Goal: Task Accomplishment & Management: Manage account settings

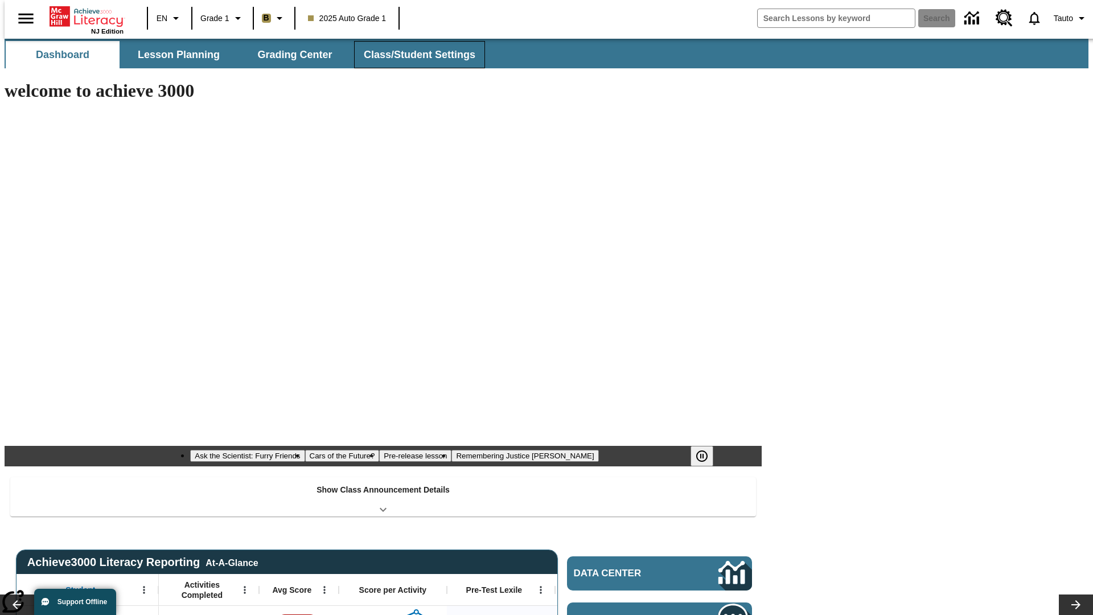
click at [413, 55] on span "Class/Student Settings" at bounding box center [420, 54] width 112 height 13
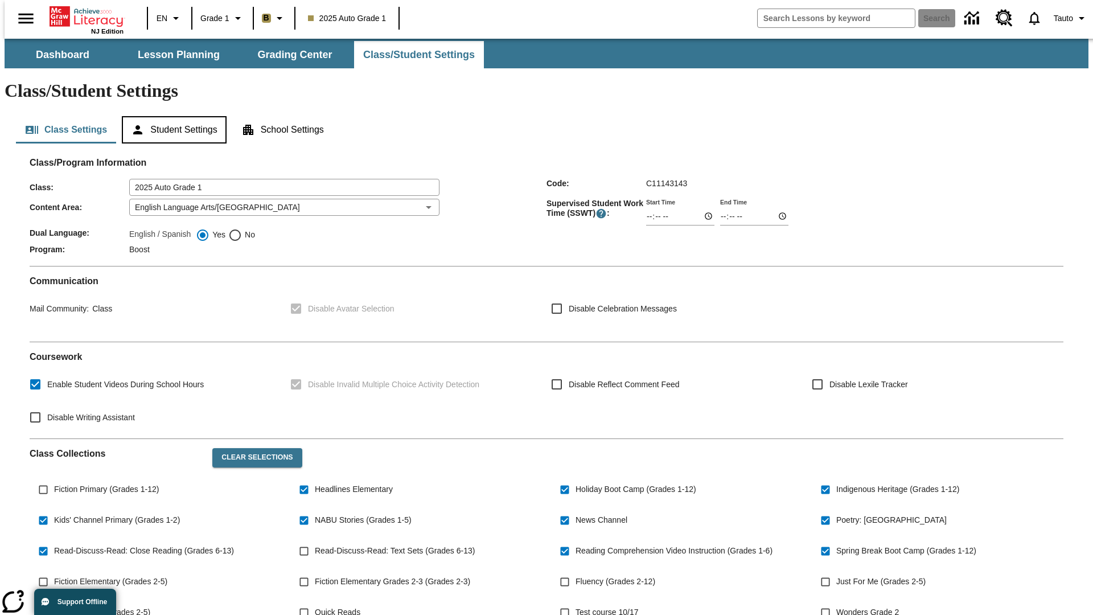
click at [171, 116] on button "Student Settings" at bounding box center [174, 129] width 104 height 27
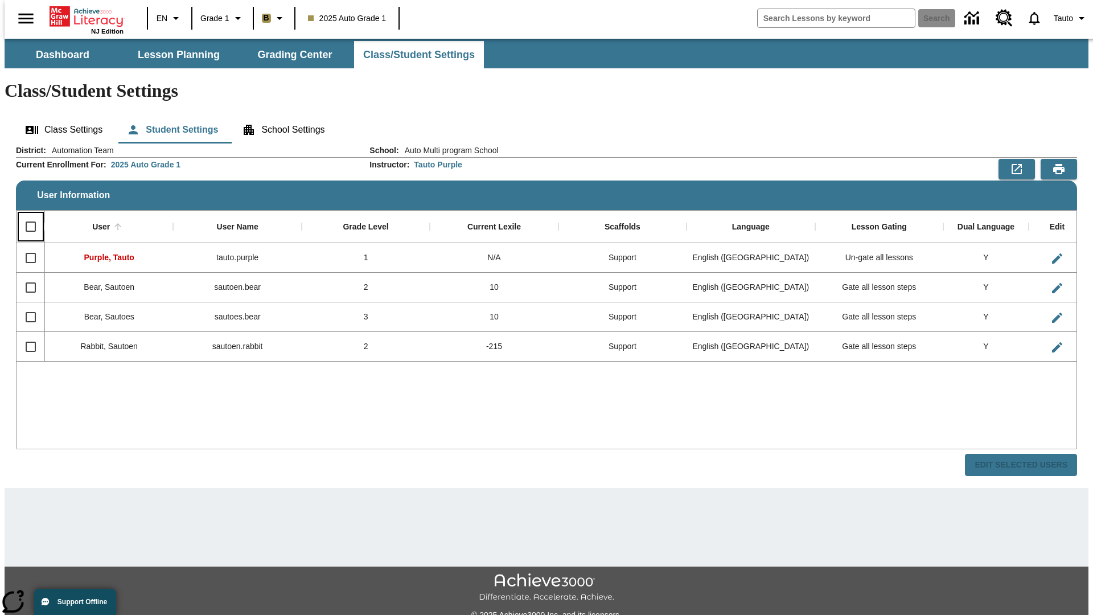
click at [26, 215] on input "Select all rows" at bounding box center [31, 227] width 24 height 24
checkbox input "true"
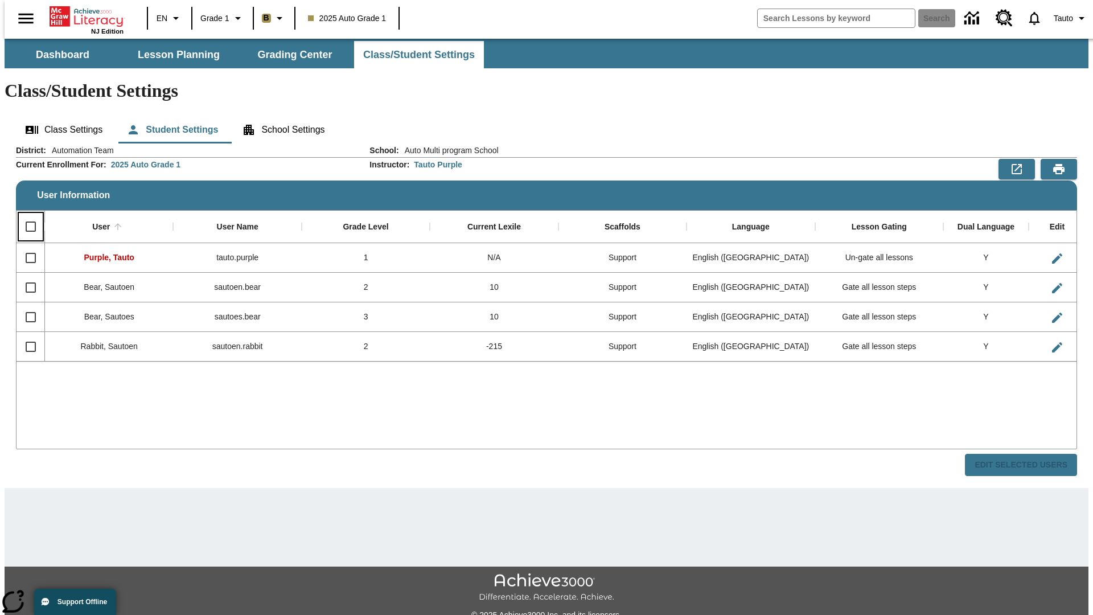
checkbox input "true"
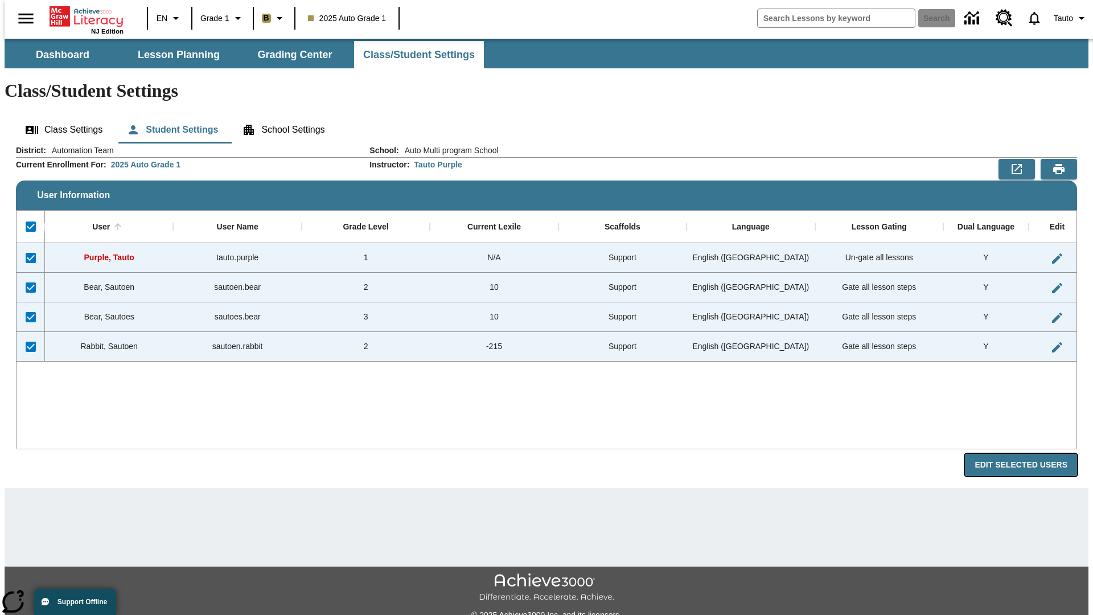
click at [1029, 454] on button "Edit Selected Users" at bounding box center [1021, 465] width 112 height 22
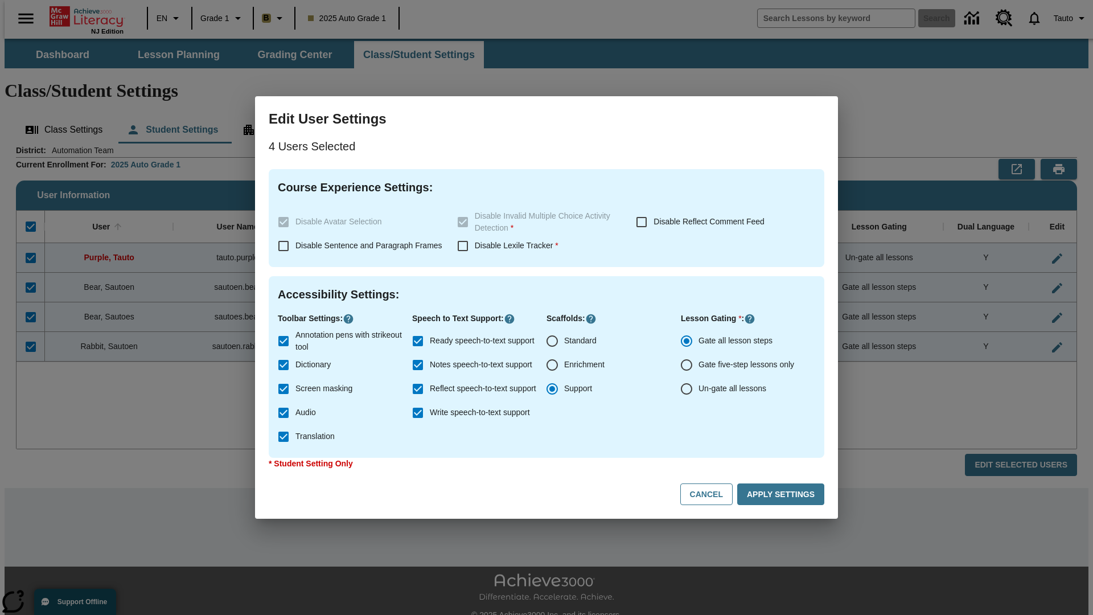
click at [552, 365] on input "Enrichment" at bounding box center [552, 365] width 24 height 24
click at [711, 494] on button "Cancel" at bounding box center [706, 494] width 52 height 22
radio input "false"
radio input "true"
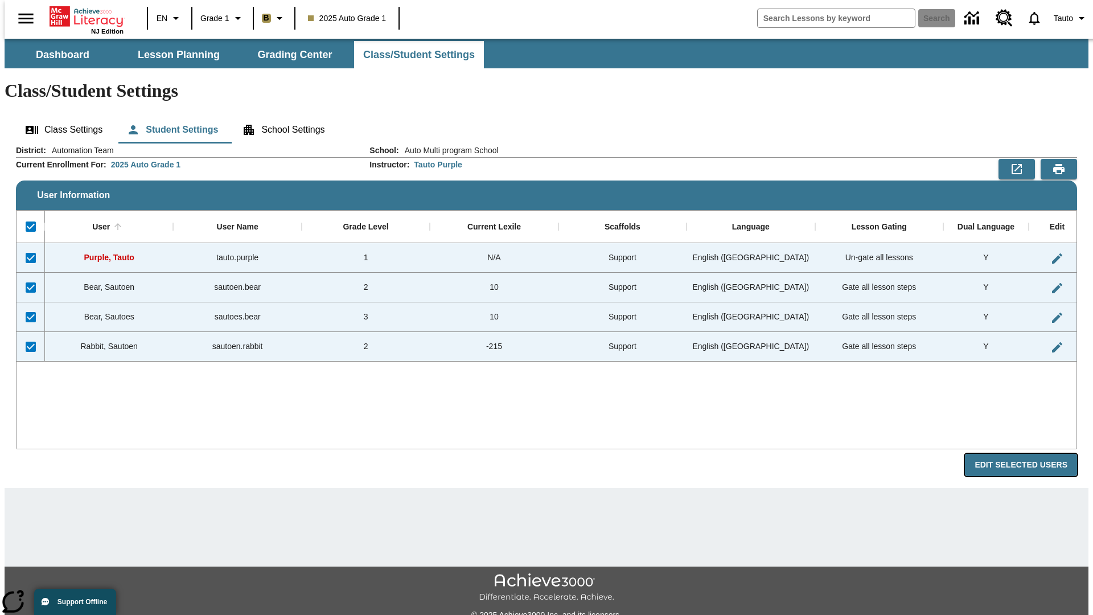
click at [1029, 454] on button "Edit Selected Users" at bounding box center [1021, 465] width 112 height 22
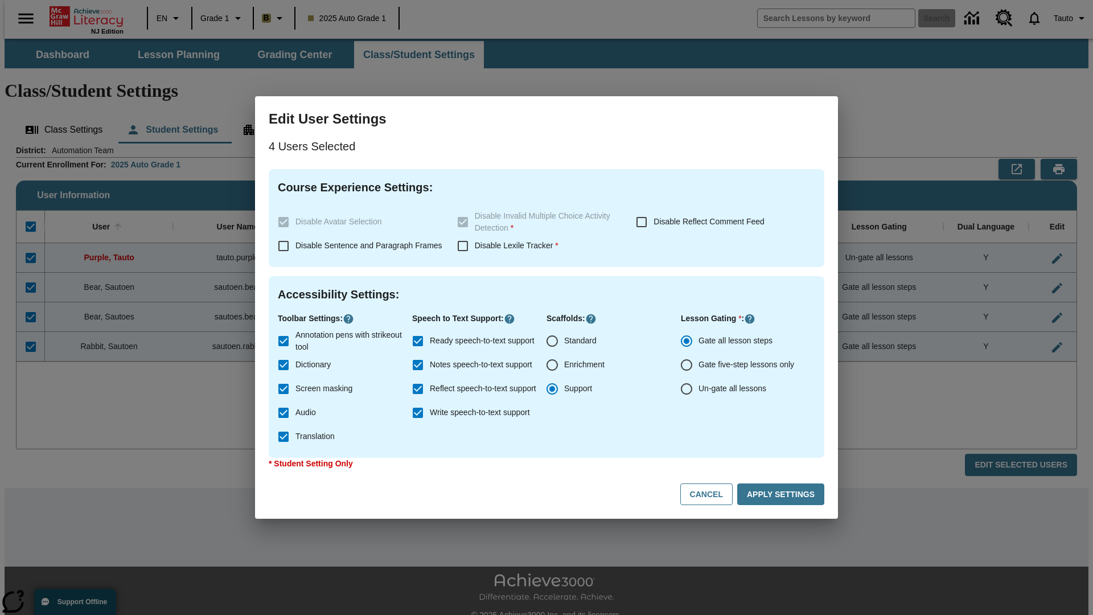
click at [552, 365] on input "Enrichment" at bounding box center [552, 365] width 24 height 24
click at [782, 494] on button "Apply Settings" at bounding box center [780, 494] width 87 height 22
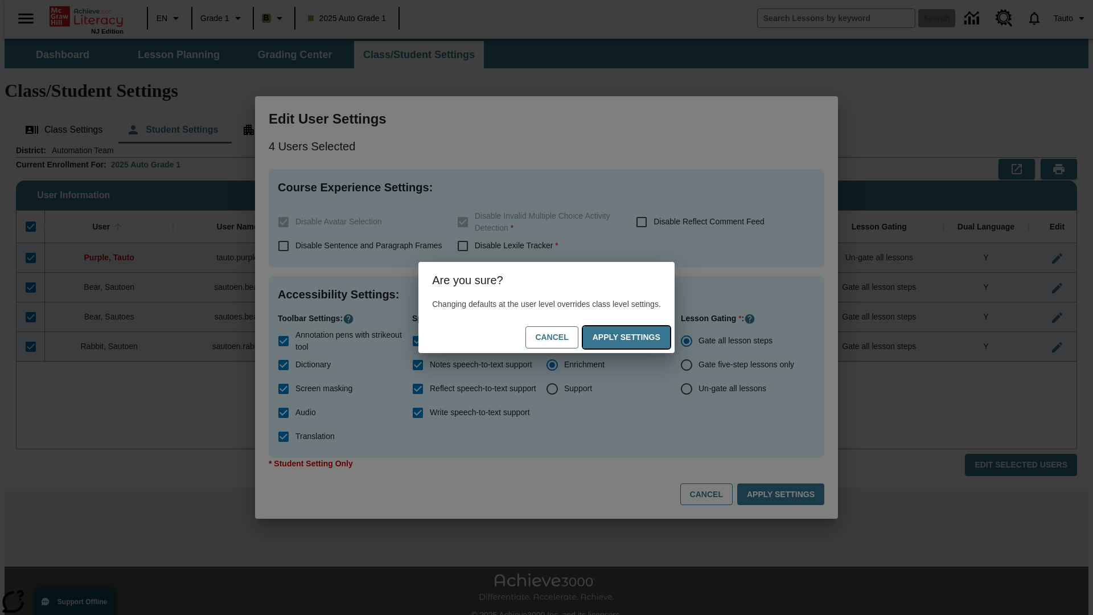
click at [637, 337] on button "Apply Settings" at bounding box center [626, 337] width 87 height 22
radio input "false"
radio input "true"
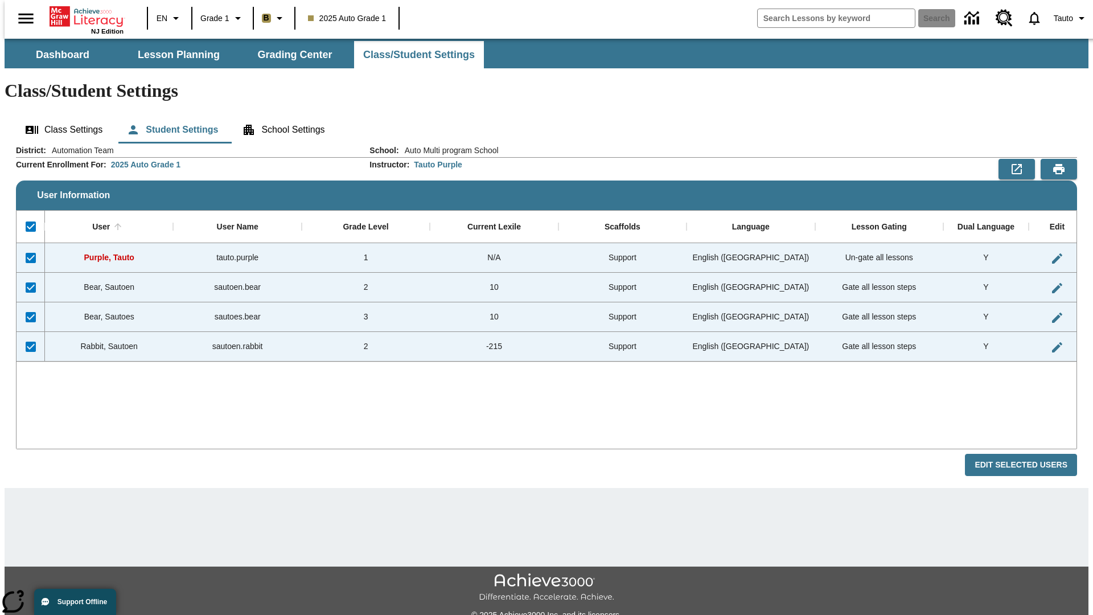
checkbox input "false"
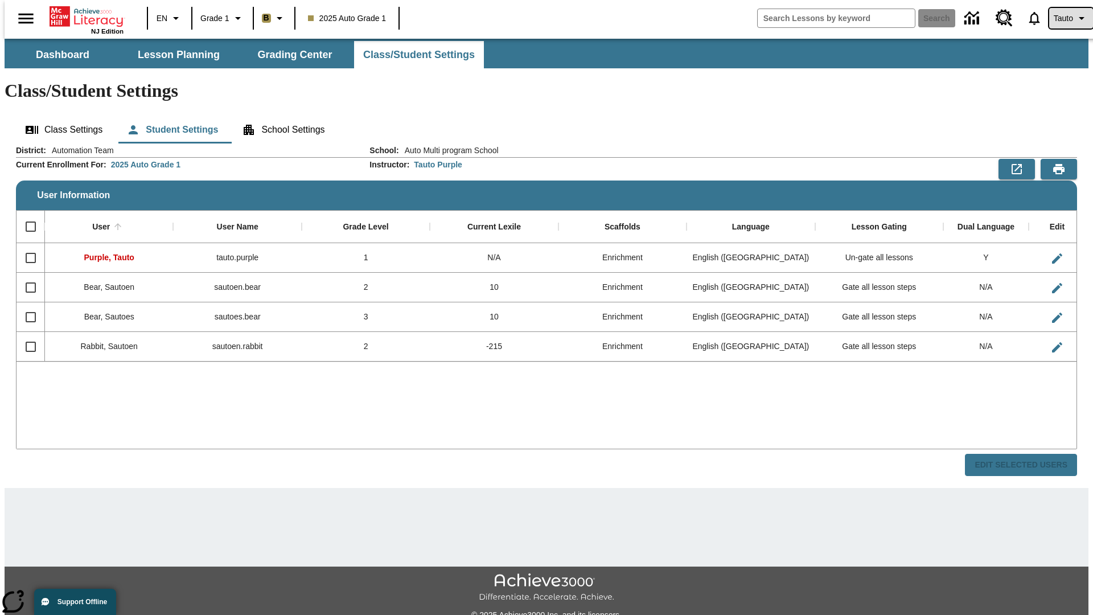
click at [1065, 18] on span "Tauto" at bounding box center [1062, 19] width 19 height 12
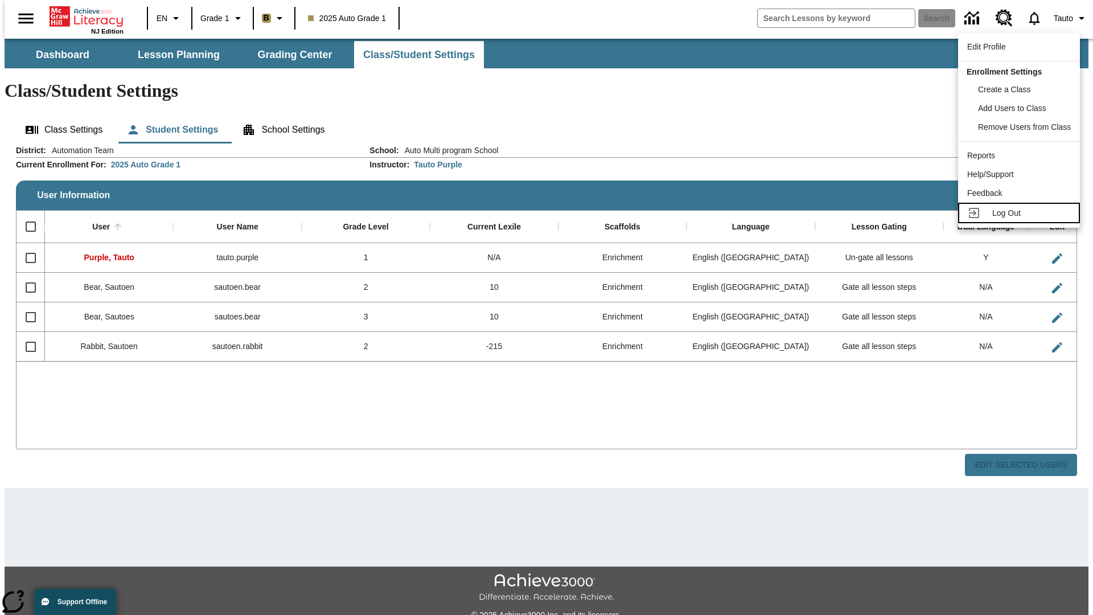
click at [1020, 213] on span "Log Out" at bounding box center [1006, 212] width 28 height 9
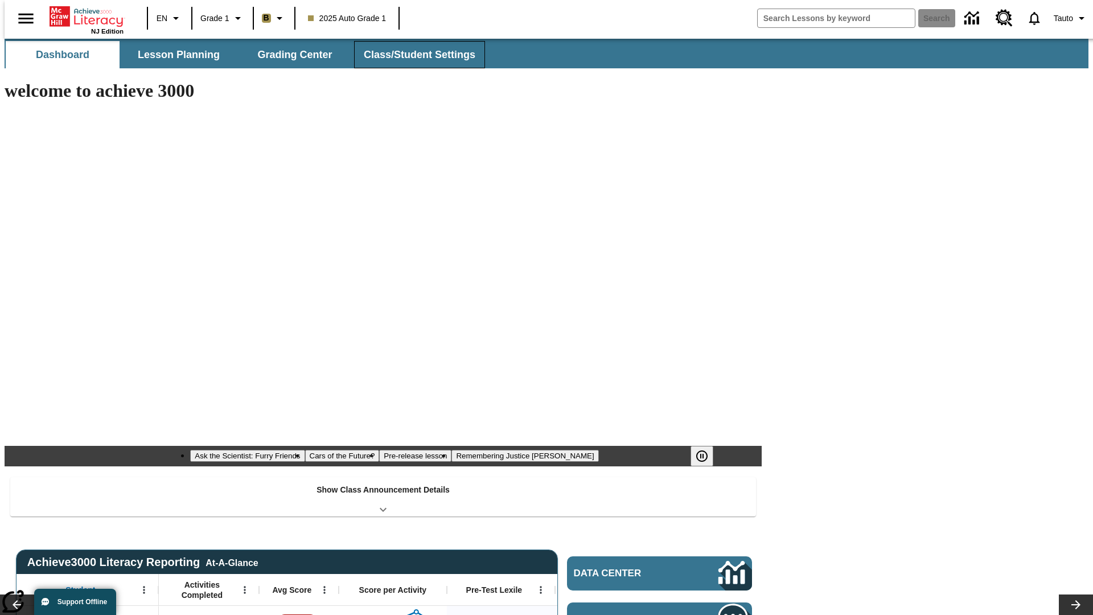
click at [413, 55] on span "Class/Student Settings" at bounding box center [420, 54] width 112 height 13
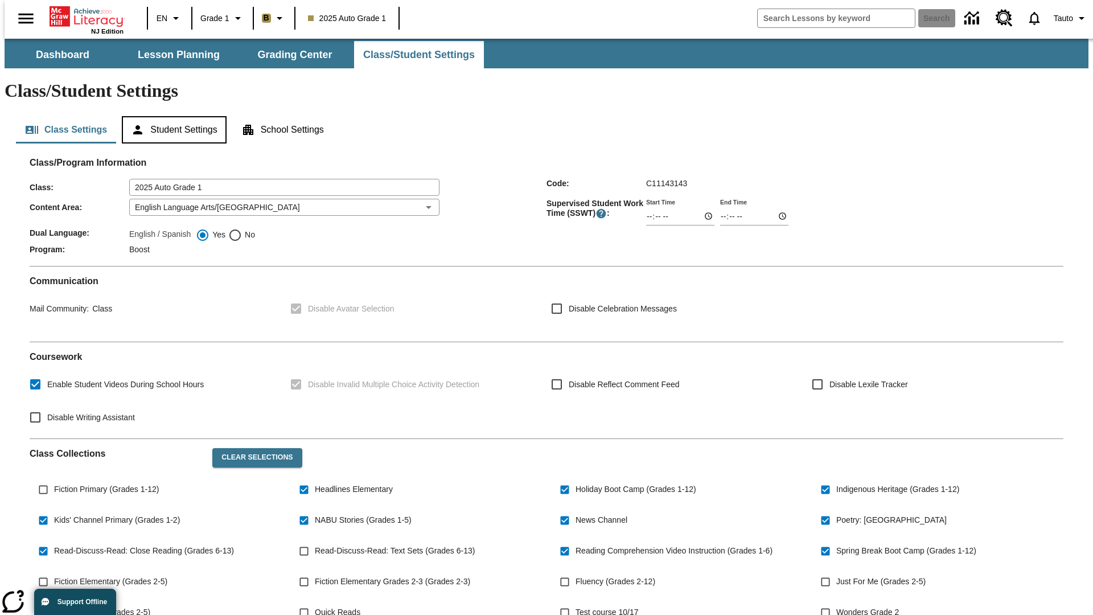
click at [171, 116] on button "Student Settings" at bounding box center [174, 129] width 104 height 27
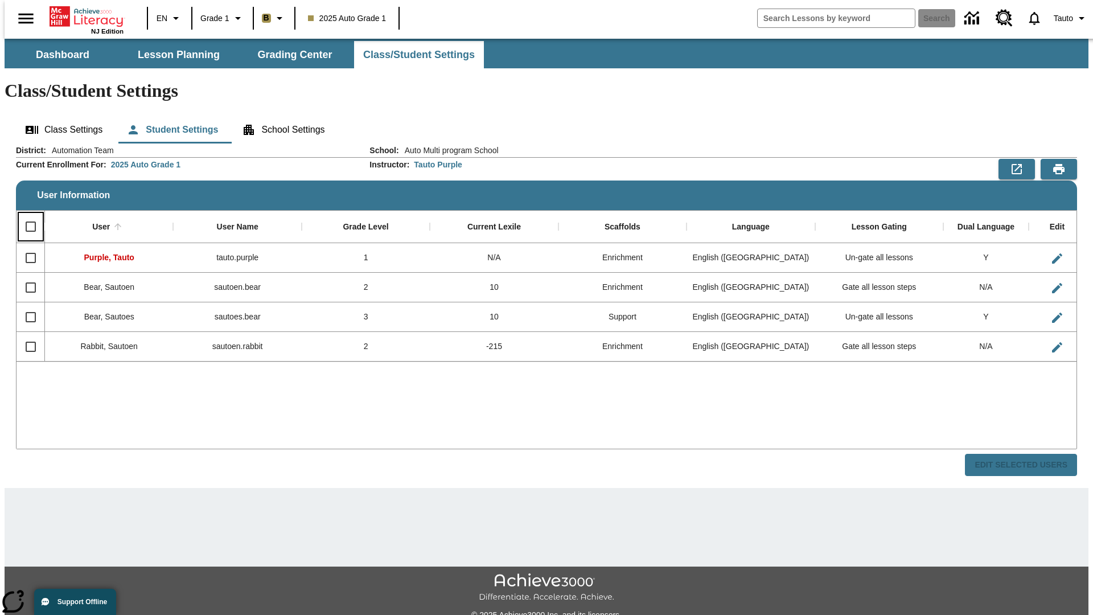
click at [26, 215] on input "Select all rows" at bounding box center [31, 227] width 24 height 24
checkbox input "true"
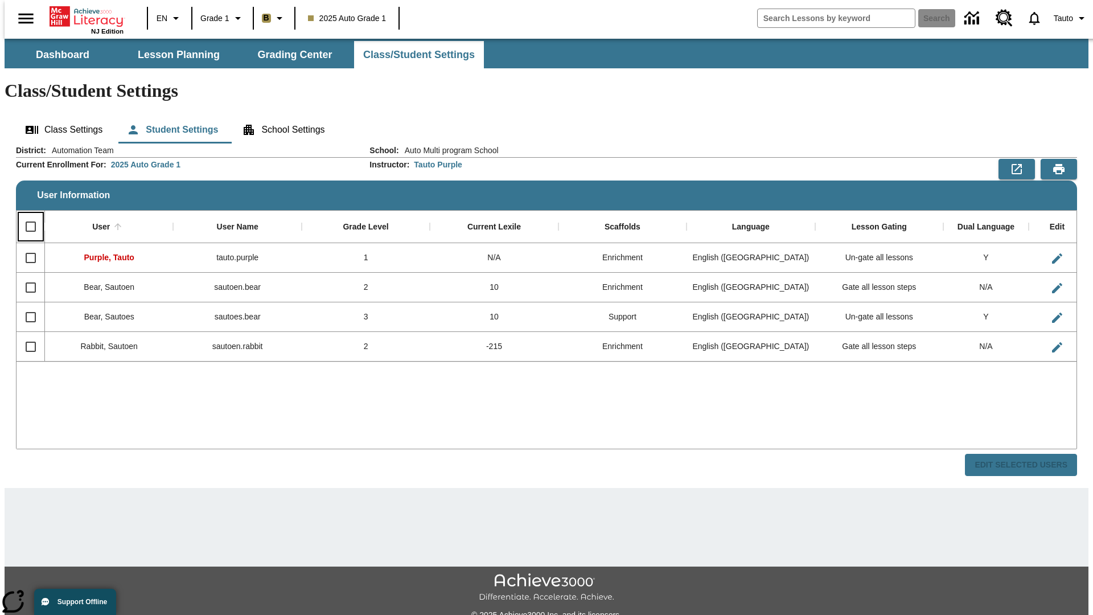
checkbox input "true"
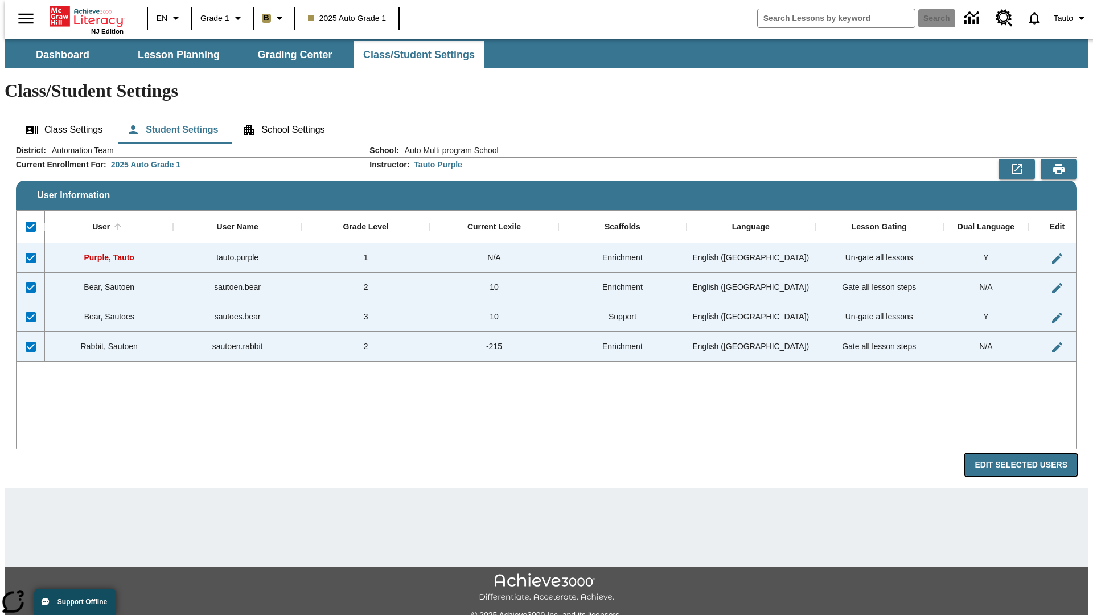
click at [1029, 454] on button "Edit Selected Users" at bounding box center [1021, 465] width 112 height 22
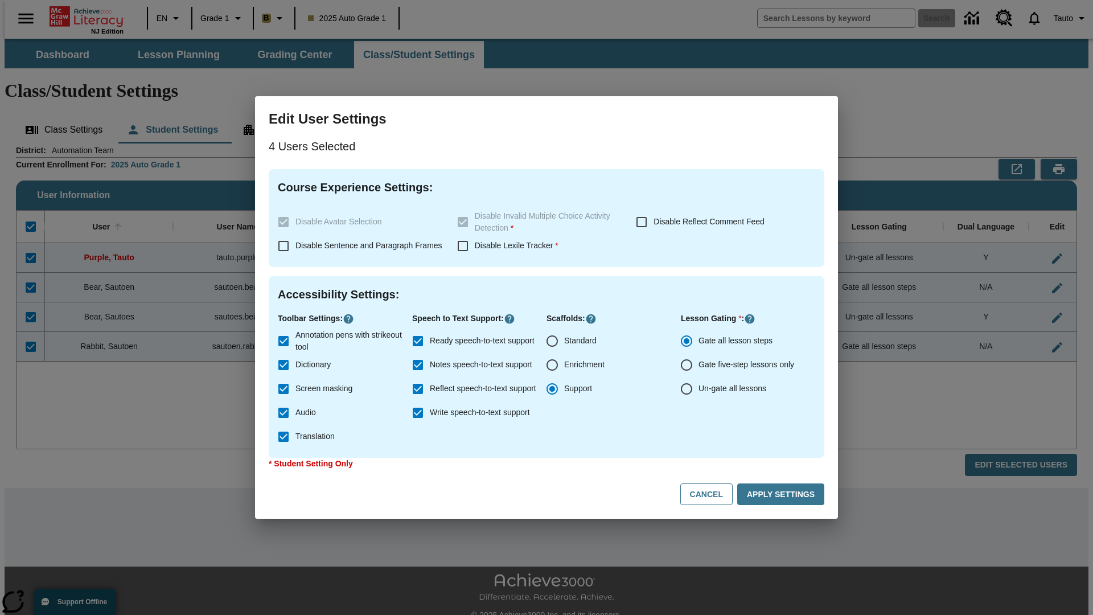
click at [552, 389] on input "Support" at bounding box center [552, 389] width 24 height 24
click at [782, 494] on button "Apply Settings" at bounding box center [780, 494] width 87 height 22
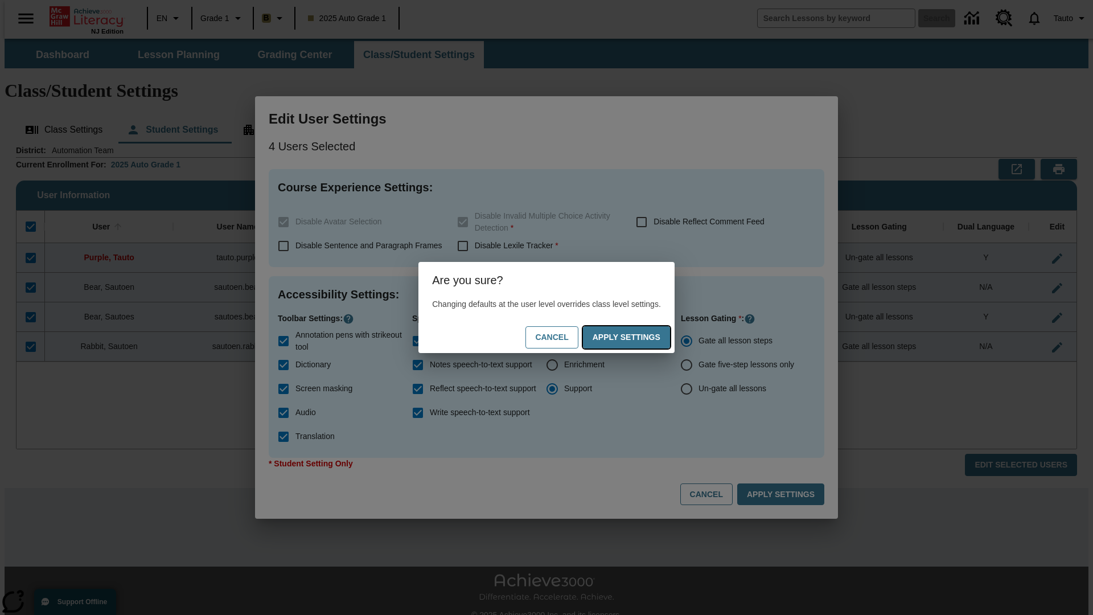
click at [637, 337] on button "Apply Settings" at bounding box center [626, 337] width 87 height 22
